Goal: Transaction & Acquisition: Download file/media

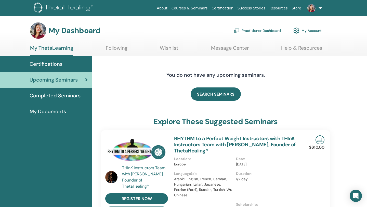
click at [57, 65] on span "Certifications" at bounding box center [46, 64] width 33 height 8
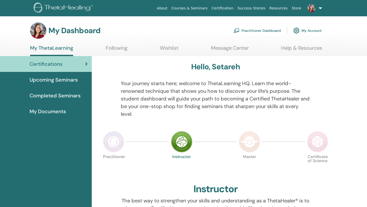
click at [78, 94] on span "Completed Seminars" at bounding box center [55, 96] width 51 height 8
click at [66, 97] on span "Completed Seminars" at bounding box center [55, 96] width 51 height 8
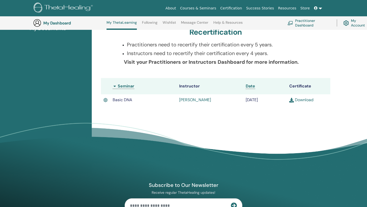
scroll to position [96, 0]
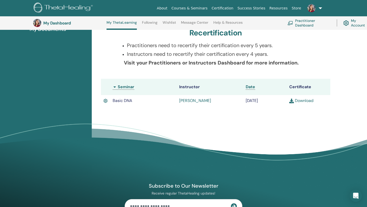
click at [303, 100] on link "Download" at bounding box center [301, 100] width 24 height 5
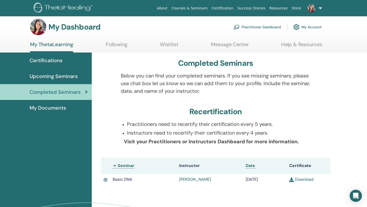
scroll to position [0, 0]
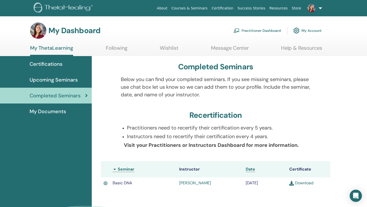
click at [62, 63] on div "Certifications" at bounding box center [46, 64] width 84 height 8
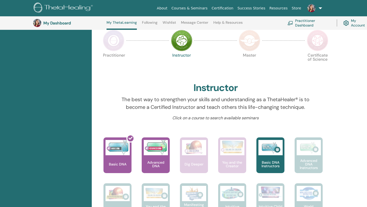
scroll to position [116, 0]
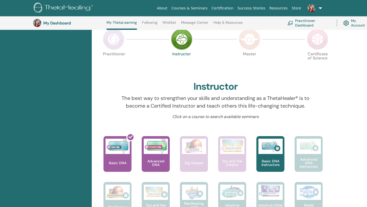
click at [114, 44] on img at bounding box center [113, 39] width 21 height 21
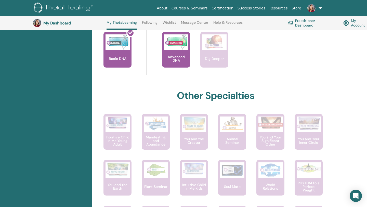
scroll to position [221, 0]
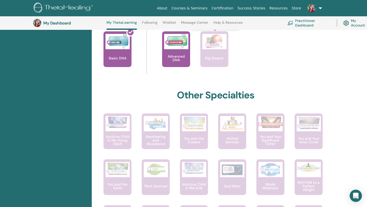
click at [216, 58] on p "Dig Deeper" at bounding box center [214, 58] width 23 height 4
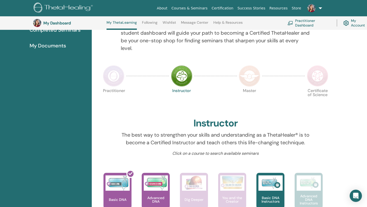
scroll to position [67, 0]
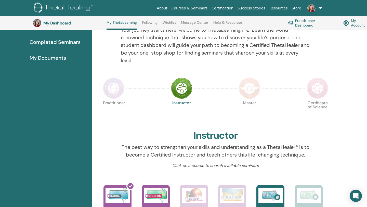
click at [246, 95] on img at bounding box center [249, 87] width 21 height 21
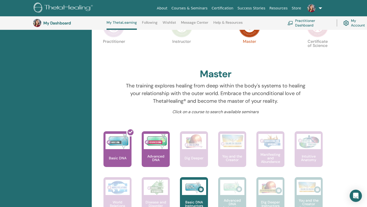
scroll to position [127, 0]
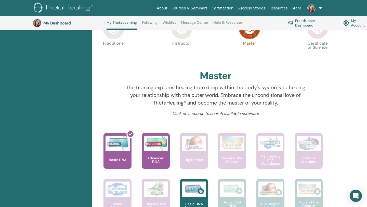
click at [319, 37] on img at bounding box center [317, 28] width 21 height 21
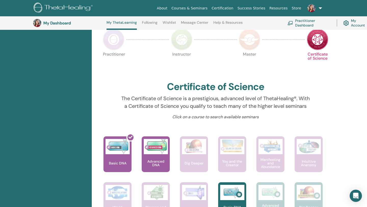
scroll to position [96, 0]
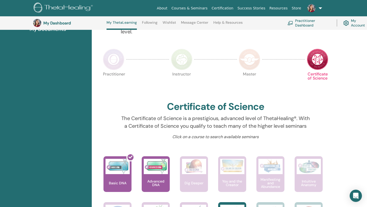
click at [111, 61] on img at bounding box center [113, 59] width 21 height 21
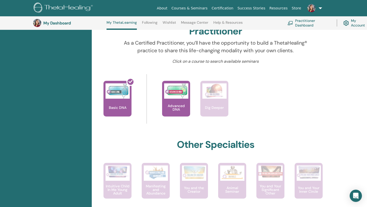
scroll to position [170, 0]
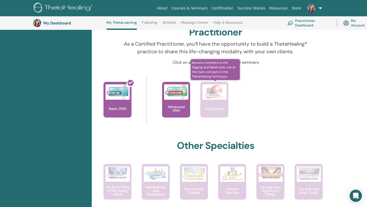
click at [216, 108] on p "Dig Deeper" at bounding box center [214, 109] width 23 height 4
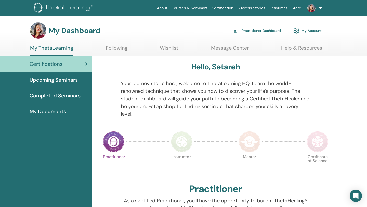
click at [70, 95] on span "Completed Seminars" at bounding box center [55, 96] width 51 height 8
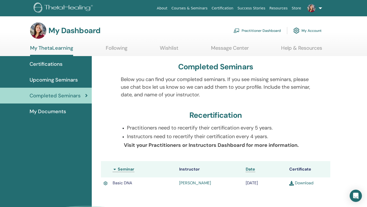
click at [62, 112] on span "My Documents" at bounding box center [48, 111] width 36 height 8
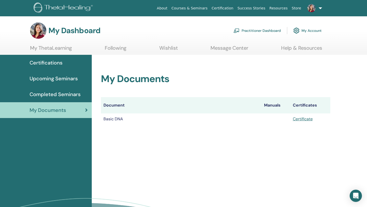
click at [227, 9] on link "Certification" at bounding box center [222, 8] width 26 height 9
